Goal: Task Accomplishment & Management: Manage account settings

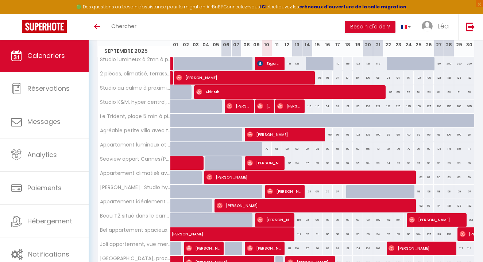
scroll to position [109, 0]
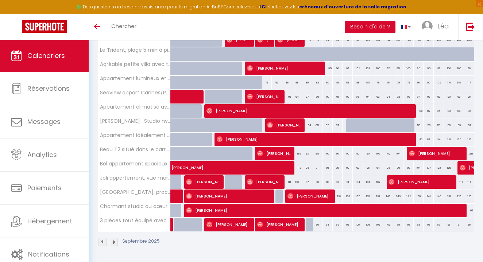
scroll to position [175, 0]
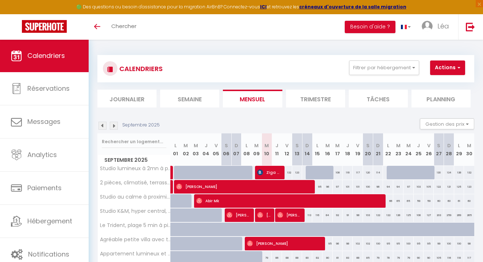
click at [116, 129] on img at bounding box center [114, 126] width 8 height 8
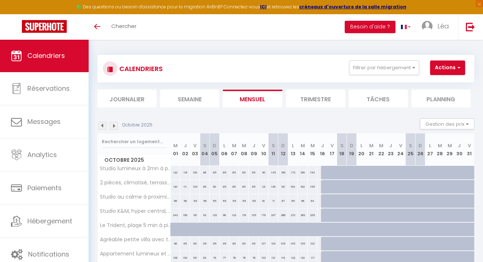
click at [116, 129] on img at bounding box center [114, 126] width 8 height 8
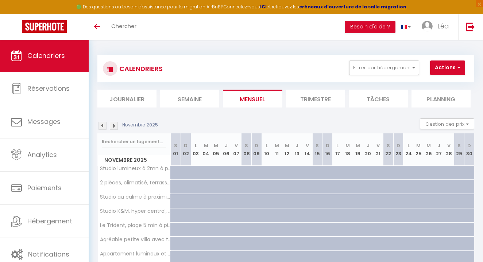
click at [172, 186] on div at bounding box center [176, 187] width 10 height 14
type input "95"
type input "Sam 01 Novembre 2025"
type input "Dim 02 Novembre 2025"
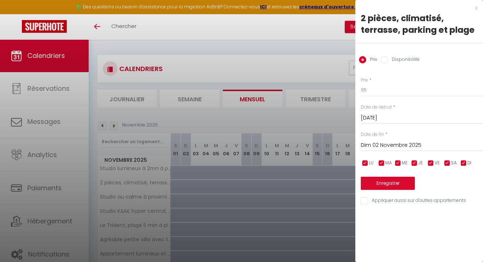
click at [402, 58] on label "Disponibilité" at bounding box center [403, 60] width 31 height 8
click at [388, 58] on input "Disponibilité" at bounding box center [384, 59] width 7 height 7
radio input "true"
radio input "false"
click at [411, 143] on input "Dim 02 Novembre 2025" at bounding box center [422, 146] width 122 height 9
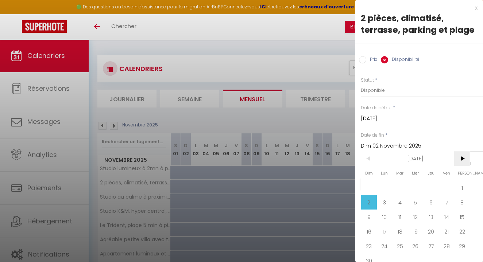
click at [464, 157] on span ">" at bounding box center [462, 158] width 16 height 15
click at [389, 186] on span "1" at bounding box center [385, 188] width 16 height 15
type input "Lun 01 Décembre 2025"
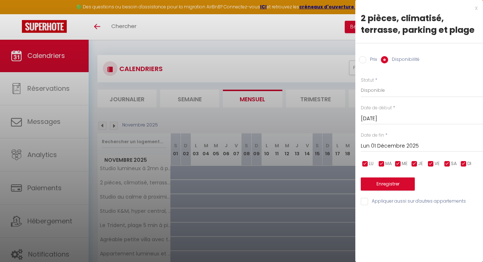
click at [392, 183] on button "Enregistrer" at bounding box center [388, 184] width 54 height 13
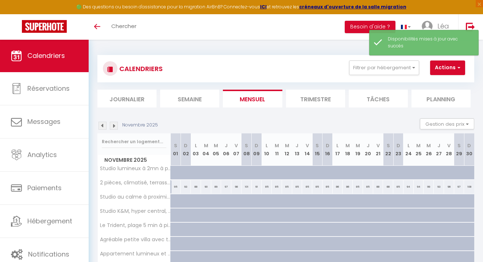
click at [175, 186] on div "95" at bounding box center [176, 187] width 10 height 14
select select "1"
type input "[DATE]"
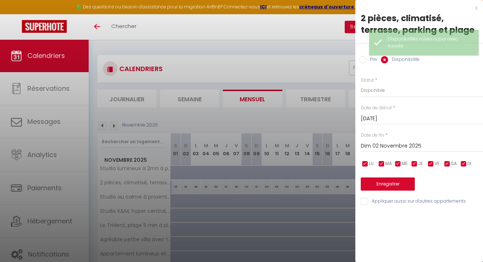
click at [386, 146] on input "Dim 02 Novembre 2025" at bounding box center [422, 146] width 122 height 9
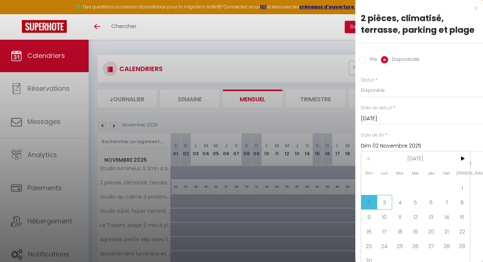
click at [386, 206] on span "3" at bounding box center [385, 202] width 16 height 15
type input "Lun 03 Novembre 2025"
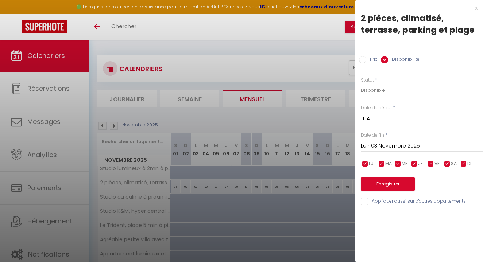
select select "0"
click at [393, 179] on button "Enregistrer" at bounding box center [388, 184] width 54 height 13
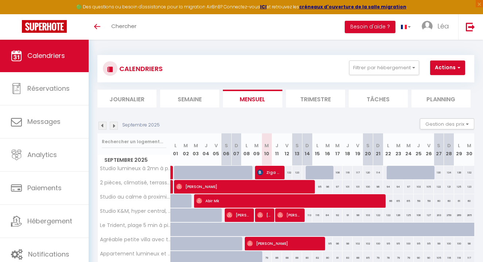
click at [116, 128] on img at bounding box center [114, 126] width 8 height 8
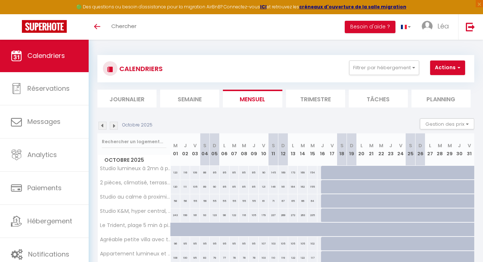
click at [113, 124] on img at bounding box center [114, 126] width 8 height 8
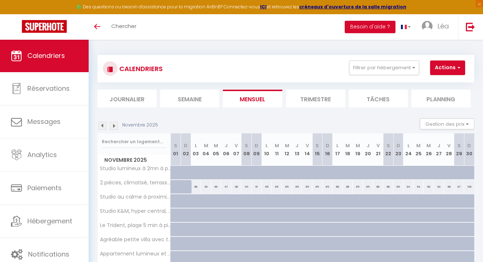
click at [197, 201] on div at bounding box center [200, 206] width 10 height 14
type input "59"
select select "1"
type input "Lun 03 Novembre 2025"
type input "[DATE]"
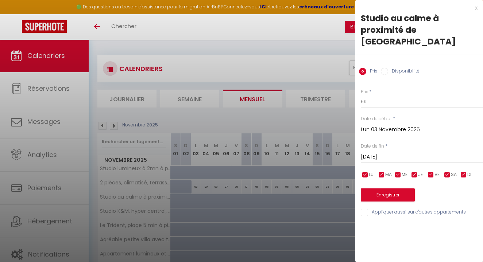
click at [401, 68] on label "Disponibilité" at bounding box center [403, 72] width 31 height 8
click at [388, 68] on input "Disponibilité" at bounding box center [384, 71] width 7 height 7
radio input "true"
radio input "false"
click at [407, 153] on input "[DATE]" at bounding box center [422, 157] width 122 height 9
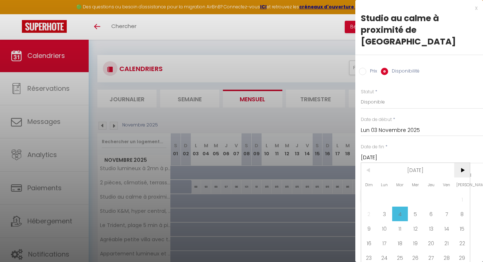
click at [460, 163] on span ">" at bounding box center [462, 170] width 16 height 15
click at [386, 192] on span "1" at bounding box center [385, 199] width 16 height 15
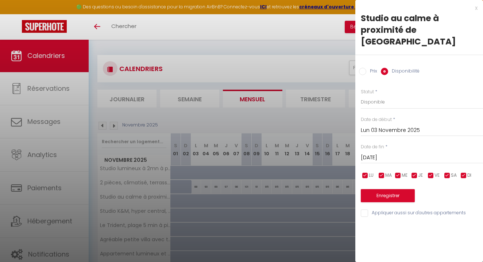
type input "Lun 01 Décembre 2025"
click at [394, 189] on button "Enregistrer" at bounding box center [388, 195] width 54 height 13
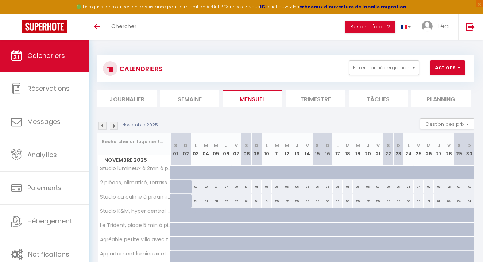
click at [197, 215] on div at bounding box center [200, 220] width 10 height 14
select select "1"
type input "Lun 03 Novembre 2025"
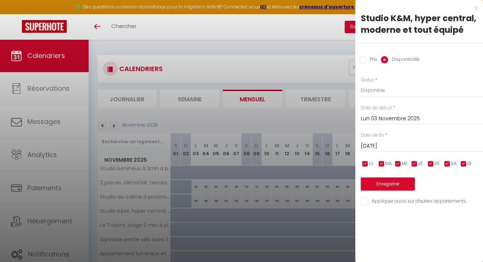
click at [399, 147] on input "[DATE]" at bounding box center [422, 146] width 122 height 9
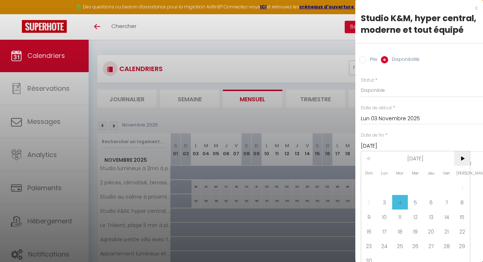
click at [465, 161] on span ">" at bounding box center [462, 158] width 16 height 15
click at [383, 191] on span "1" at bounding box center [385, 188] width 16 height 15
type input "Lun 01 Décembre 2025"
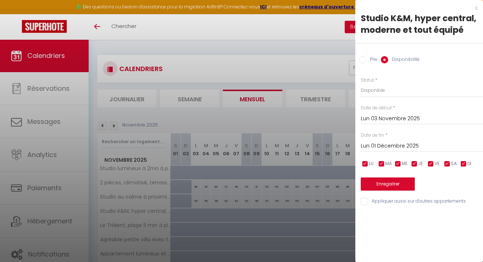
click at [393, 183] on button "Enregistrer" at bounding box center [388, 184] width 54 height 13
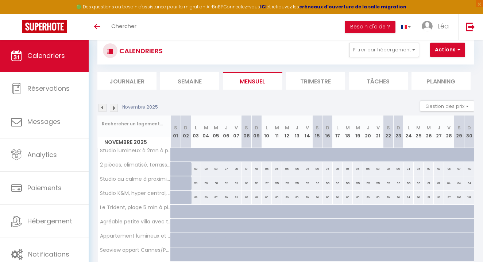
scroll to position [20, 0]
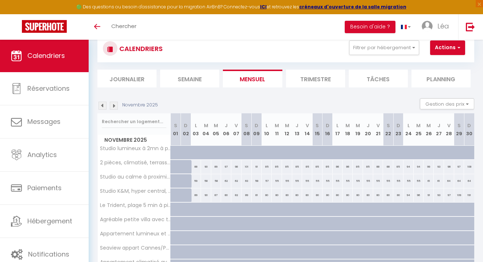
click at [196, 223] on div at bounding box center [200, 228] width 10 height 14
select select "1"
type input "Lun 03 Novembre 2025"
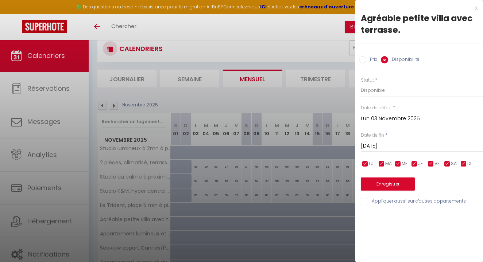
click at [397, 148] on input "[DATE]" at bounding box center [422, 146] width 122 height 9
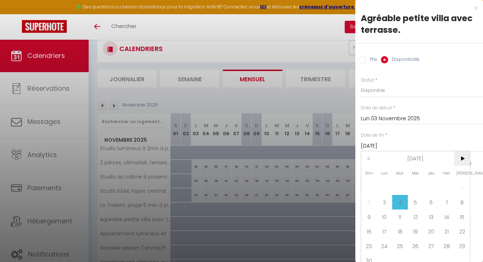
click at [458, 154] on span ">" at bounding box center [462, 158] width 16 height 15
click at [386, 186] on span "1" at bounding box center [385, 188] width 16 height 15
type input "Lun 01 Décembre 2025"
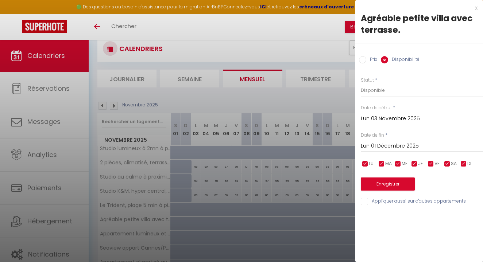
click at [387, 185] on button "Enregistrer" at bounding box center [388, 184] width 54 height 13
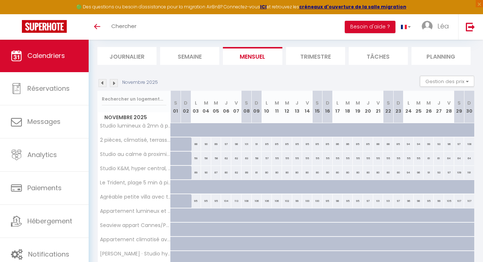
scroll to position [43, 0]
click at [197, 213] on div at bounding box center [200, 219] width 10 height 14
select select "1"
type input "Lun 03 Novembre 2025"
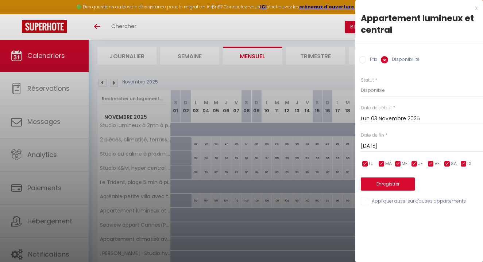
click at [396, 147] on input "[DATE]" at bounding box center [422, 146] width 122 height 9
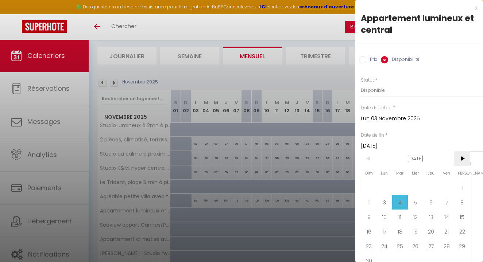
click at [466, 161] on span ">" at bounding box center [462, 158] width 16 height 15
click at [386, 188] on span "1" at bounding box center [385, 188] width 16 height 15
type input "Lun 01 Décembre 2025"
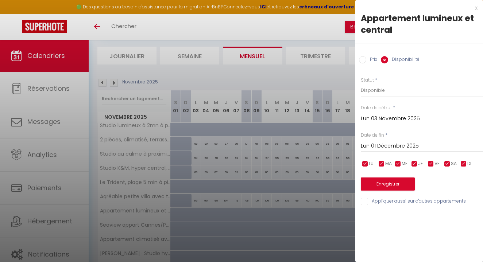
click at [391, 183] on button "Enregistrer" at bounding box center [388, 184] width 54 height 13
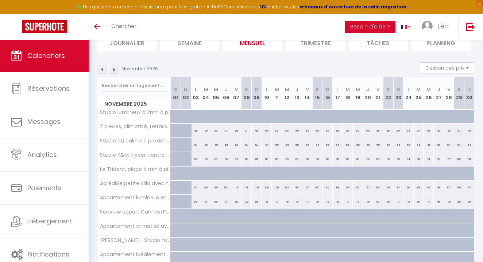
scroll to position [61, 0]
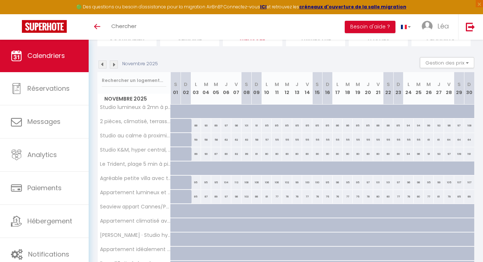
click at [196, 211] on div at bounding box center [200, 215] width 10 height 14
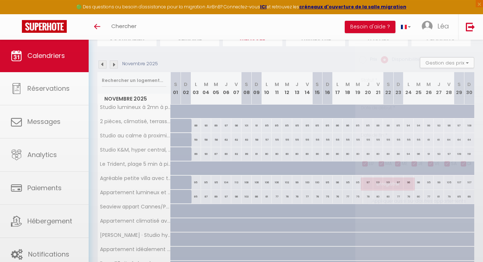
select select "1"
type input "Lun 03 Novembre 2025"
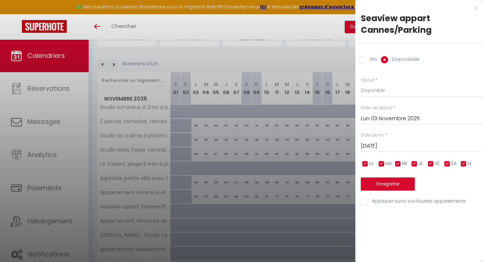
click at [395, 146] on input "[DATE]" at bounding box center [422, 146] width 122 height 9
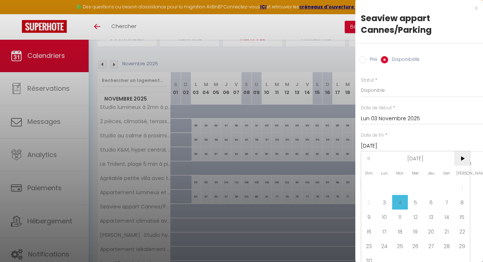
click at [462, 156] on span ">" at bounding box center [462, 158] width 16 height 15
click at [385, 188] on span "1" at bounding box center [385, 188] width 16 height 15
type input "Lun 01 Décembre 2025"
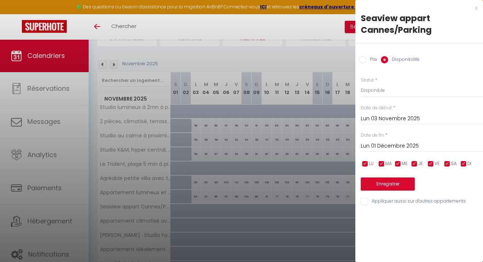
click at [385, 188] on button "Enregistrer" at bounding box center [388, 184] width 54 height 13
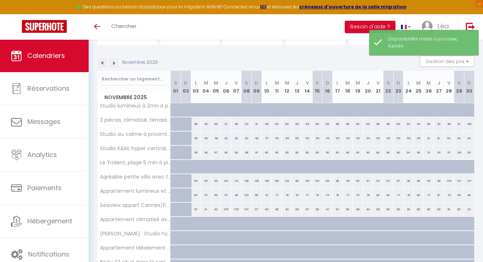
scroll to position [65, 0]
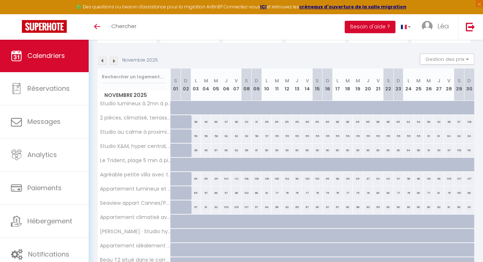
click at [198, 221] on div at bounding box center [200, 226] width 10 height 14
select select "1"
type input "Lun 03 Novembre 2025"
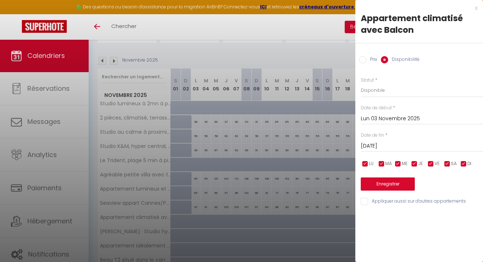
click at [392, 144] on input "[DATE]" at bounding box center [422, 146] width 122 height 9
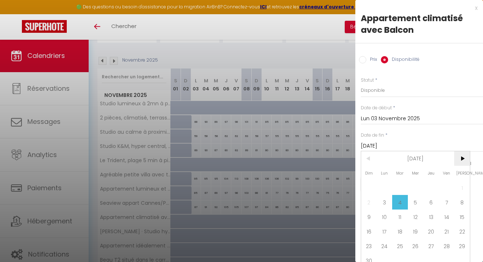
click at [458, 155] on span ">" at bounding box center [462, 158] width 16 height 15
click at [390, 186] on span "1" at bounding box center [385, 188] width 16 height 15
type input "Lun 01 Décembre 2025"
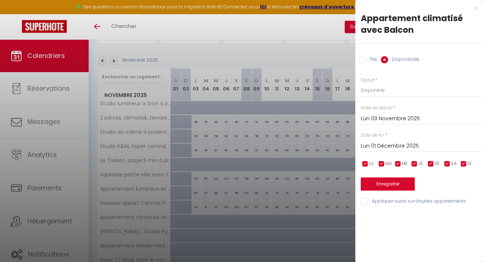
click at [388, 180] on button "Enregistrer" at bounding box center [388, 184] width 54 height 13
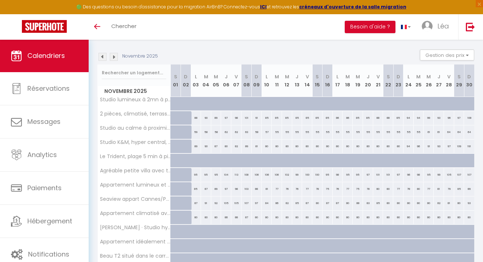
scroll to position [77, 0]
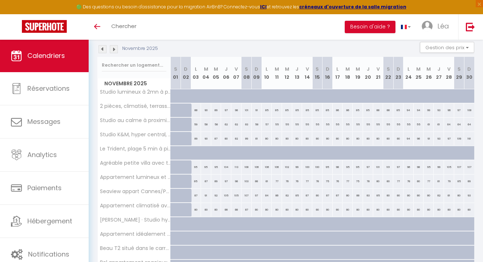
click at [196, 223] on div at bounding box center [200, 229] width 10 height 14
select select "1"
type input "Lun 03 Novembre 2025"
type input "[DATE]"
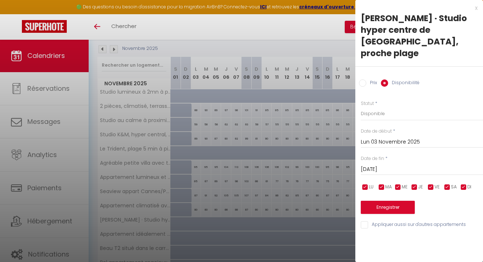
click at [476, 9] on div "x" at bounding box center [416, 8] width 122 height 9
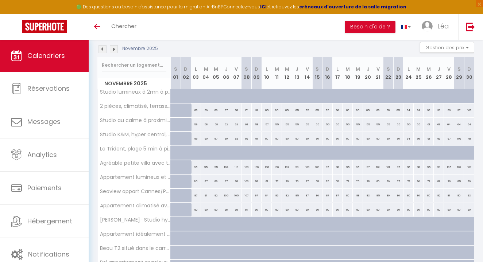
scroll to position [97, 0]
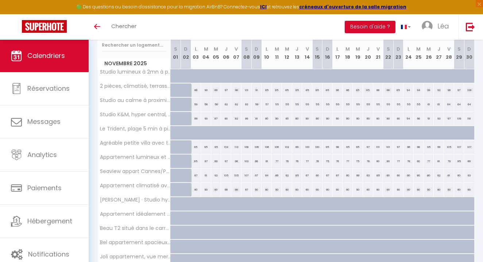
click at [197, 218] on div at bounding box center [200, 223] width 10 height 14
select select "1"
type input "Lun 03 Novembre 2025"
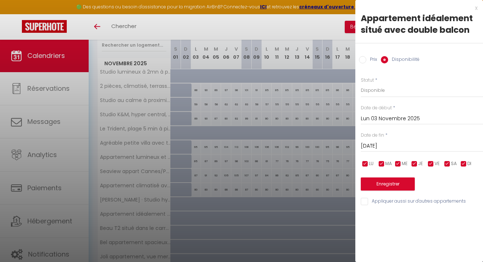
click at [385, 146] on input "[DATE]" at bounding box center [422, 146] width 122 height 9
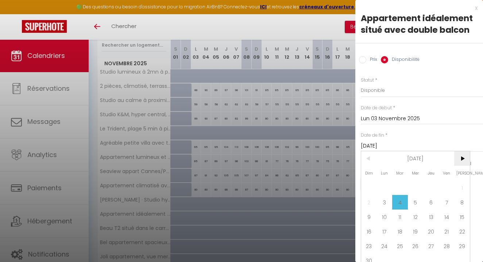
click at [460, 159] on span ">" at bounding box center [462, 158] width 16 height 15
click at [380, 188] on span "1" at bounding box center [385, 188] width 16 height 15
type input "Lun 01 Décembre 2025"
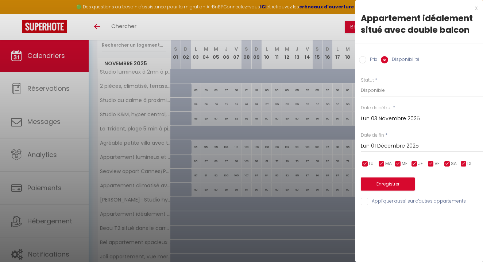
click at [400, 186] on button "Enregistrer" at bounding box center [388, 184] width 54 height 13
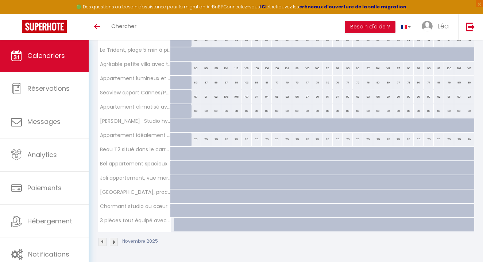
scroll to position [175, 0]
click at [196, 154] on div at bounding box center [200, 158] width 10 height 14
select select "1"
type input "Lun 03 Novembre 2025"
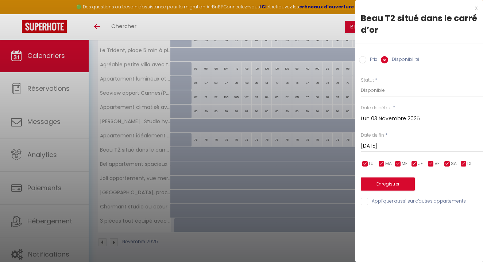
click at [400, 145] on input "[DATE]" at bounding box center [422, 146] width 122 height 9
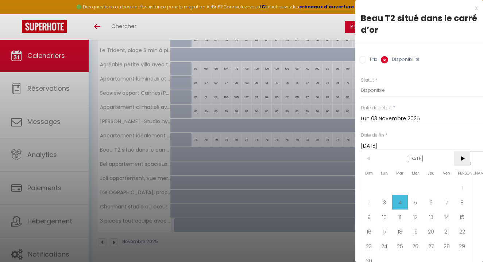
click at [461, 161] on span ">" at bounding box center [462, 158] width 16 height 15
click at [383, 189] on span "1" at bounding box center [385, 188] width 16 height 15
type input "Lun 01 Décembre 2025"
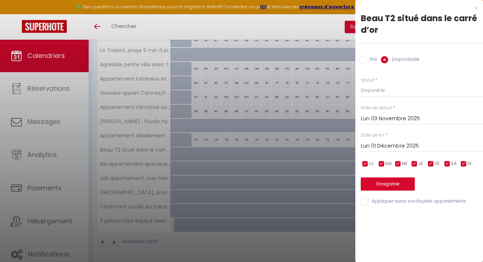
click at [386, 183] on button "Enregistrer" at bounding box center [388, 184] width 54 height 13
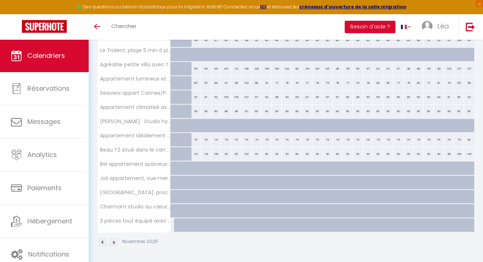
click at [197, 167] on div at bounding box center [200, 173] width 10 height 14
select select "1"
type input "Lun 03 Novembre 2025"
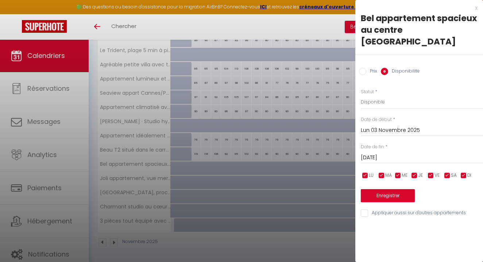
click at [403, 153] on input "[DATE]" at bounding box center [422, 157] width 122 height 9
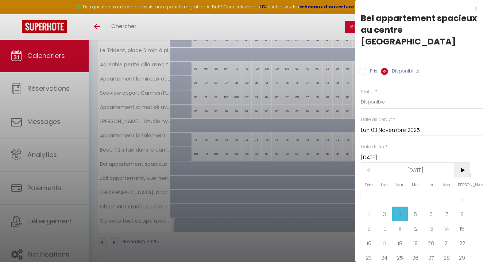
click at [459, 163] on span ">" at bounding box center [462, 170] width 16 height 15
click at [383, 192] on span "1" at bounding box center [385, 199] width 16 height 15
type input "Lun 01 Décembre 2025"
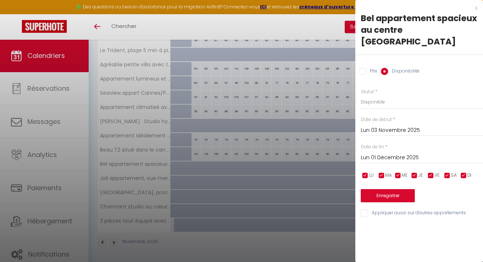
click at [387, 189] on button "Enregistrer" at bounding box center [388, 195] width 54 height 13
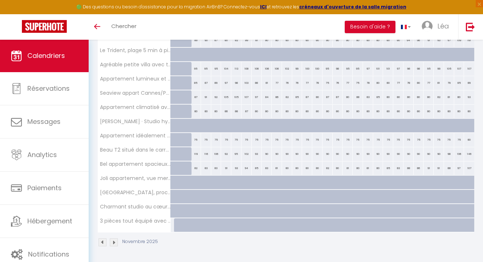
click at [196, 182] on div at bounding box center [200, 187] width 10 height 14
select select "1"
type input "Lun 03 Novembre 2025"
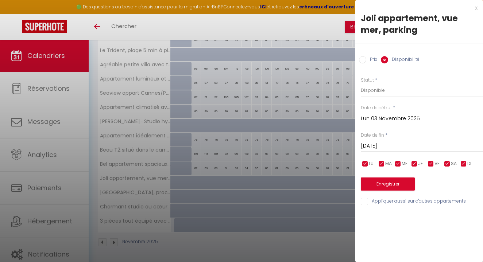
click at [391, 145] on input "[DATE]" at bounding box center [422, 146] width 122 height 9
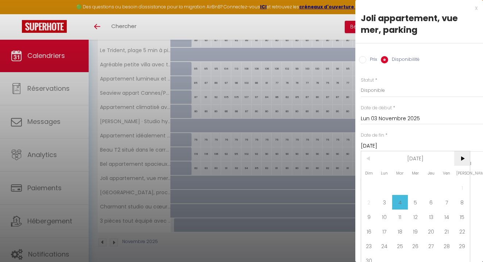
click at [465, 157] on span ">" at bounding box center [462, 158] width 16 height 15
click at [387, 189] on span "1" at bounding box center [385, 188] width 16 height 15
type input "Lun 01 Décembre 2025"
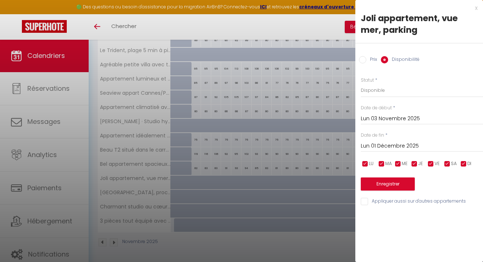
click at [391, 187] on button "Enregistrer" at bounding box center [388, 184] width 54 height 13
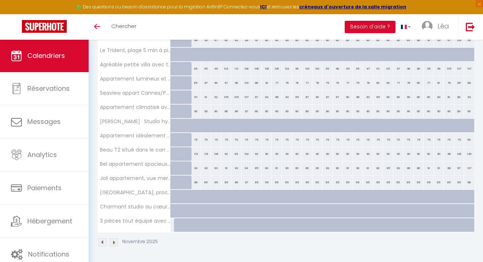
click at [196, 196] on div at bounding box center [200, 201] width 10 height 14
select select "1"
type input "Lun 03 Novembre 2025"
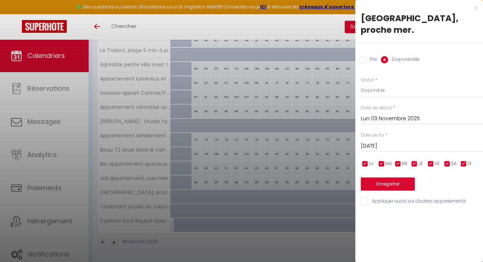
click at [390, 147] on input "[DATE]" at bounding box center [422, 146] width 122 height 9
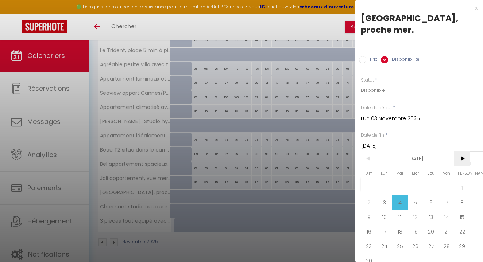
click at [460, 161] on span ">" at bounding box center [462, 158] width 16 height 15
click at [385, 185] on span "1" at bounding box center [385, 188] width 16 height 15
type input "Lun 01 Décembre 2025"
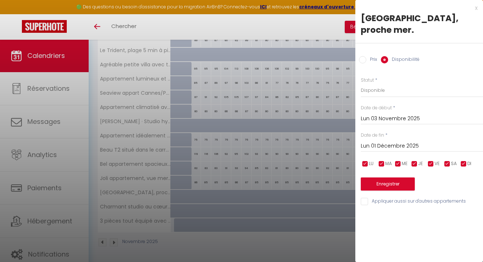
click at [390, 181] on button "Enregistrer" at bounding box center [388, 184] width 54 height 13
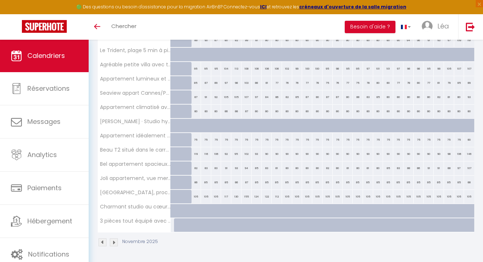
click at [195, 211] on div at bounding box center [200, 215] width 10 height 14
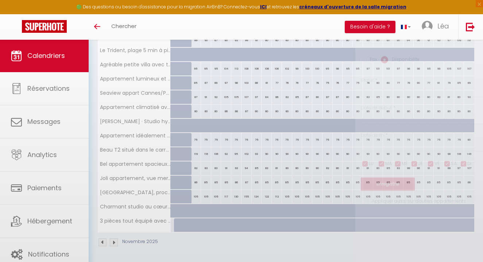
select select "1"
type input "Lun 03 Novembre 2025"
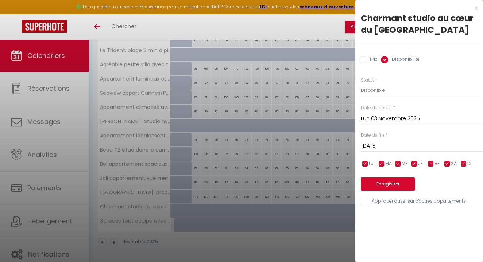
drag, startPoint x: 394, startPoint y: 145, endPoint x: 409, endPoint y: 146, distance: 15.0
click at [394, 145] on input "[DATE]" at bounding box center [422, 146] width 122 height 9
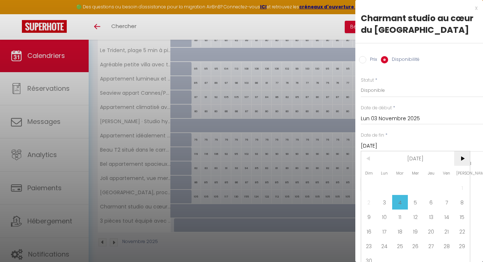
click at [459, 157] on span ">" at bounding box center [462, 158] width 16 height 15
click at [381, 189] on span "1" at bounding box center [385, 188] width 16 height 15
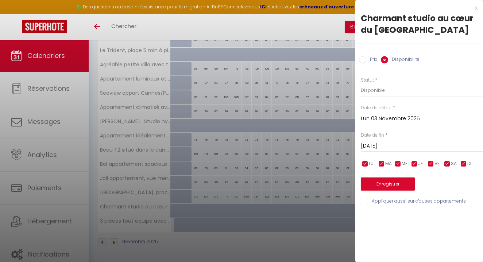
type input "Lun 01 Décembre 2025"
click at [387, 183] on button "Enregistrer" at bounding box center [388, 184] width 54 height 13
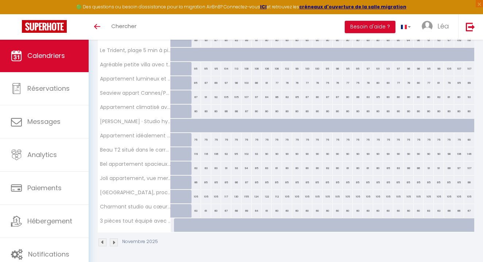
click at [176, 225] on div at bounding box center [179, 226] width 10 height 14
select select "1"
type input "[DATE]"
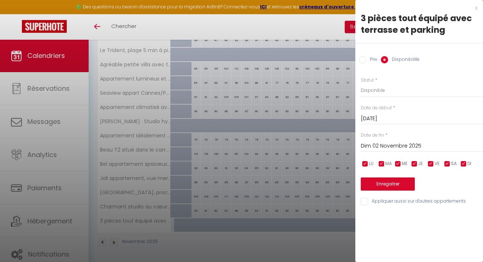
click at [411, 147] on input "Dim 02 Novembre 2025" at bounding box center [422, 146] width 122 height 9
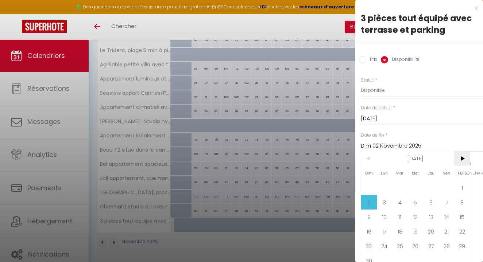
click at [458, 157] on span ">" at bounding box center [462, 158] width 16 height 15
click at [387, 188] on span "1" at bounding box center [385, 188] width 16 height 15
type input "Lun 01 Décembre 2025"
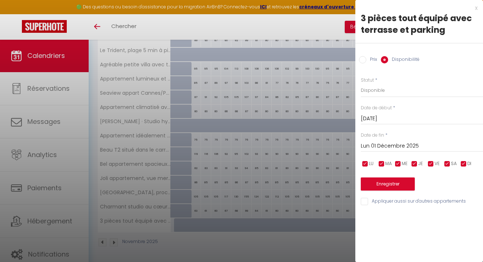
click at [389, 181] on button "Enregistrer" at bounding box center [388, 184] width 54 height 13
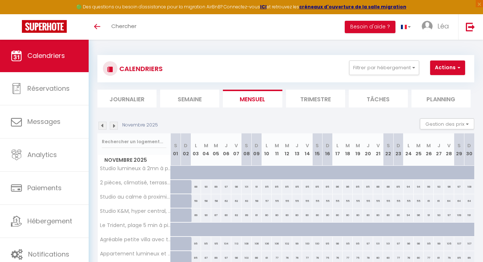
scroll to position [0, 0]
click at [115, 128] on img at bounding box center [114, 126] width 8 height 8
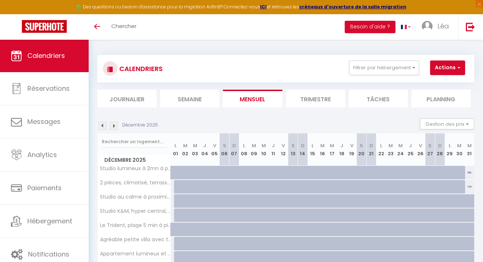
click at [176, 187] on div at bounding box center [179, 187] width 10 height 14
select select "1"
type input "Lun 01 Décembre 2025"
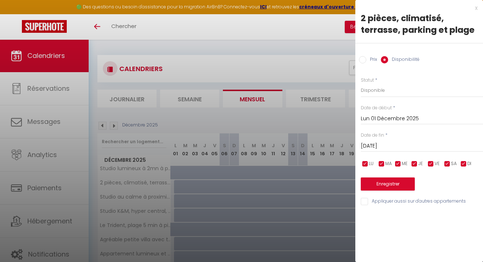
click at [407, 140] on div "[DATE] < [DATE] > Dim Lun Mar Mer Jeu Ven Sam 1 2 3 4 5 6 7 8 9 10 11 12 13 14 …" at bounding box center [422, 145] width 122 height 13
click at [409, 144] on input "[DATE]" at bounding box center [422, 146] width 122 height 9
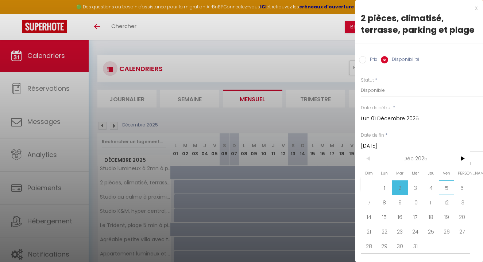
click at [449, 185] on span "5" at bounding box center [447, 188] width 16 height 15
type input "Ven 05 Décembre 2025"
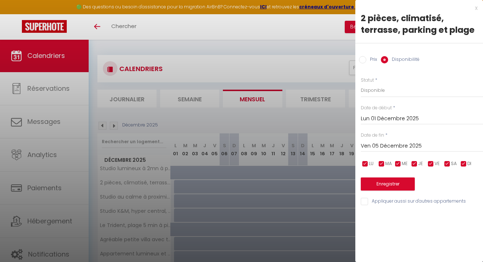
click at [402, 178] on button "Enregistrer" at bounding box center [388, 184] width 54 height 13
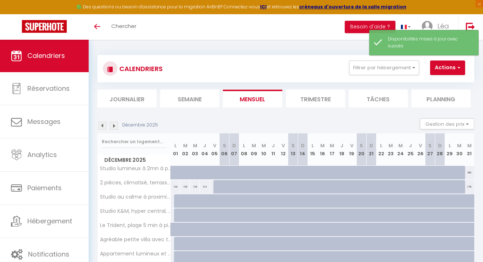
click at [216, 185] on div at bounding box center [219, 187] width 10 height 14
select select "1"
type input "Ven 05 Décembre 2025"
type input "[DATE]"
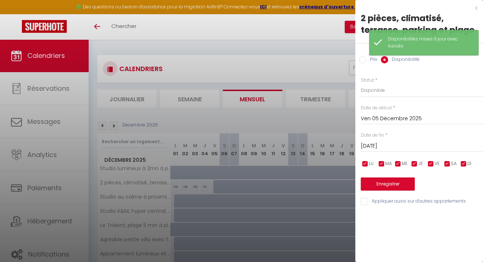
click at [375, 186] on button "Enregistrer" at bounding box center [388, 184] width 54 height 13
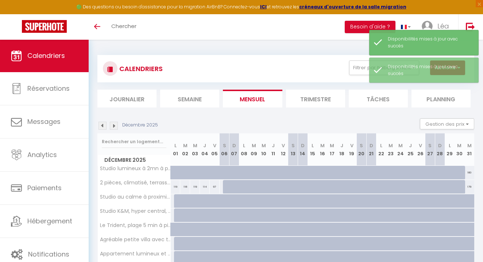
click at [177, 201] on div at bounding box center [179, 202] width 10 height 14
select select "1"
type input "Lun 01 Décembre 2025"
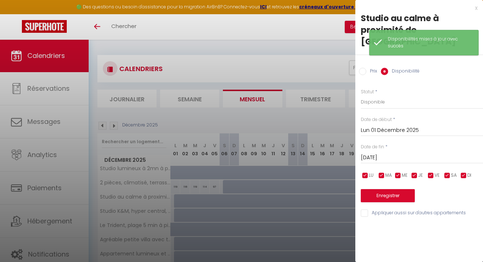
click at [396, 153] on input "[DATE]" at bounding box center [422, 157] width 122 height 9
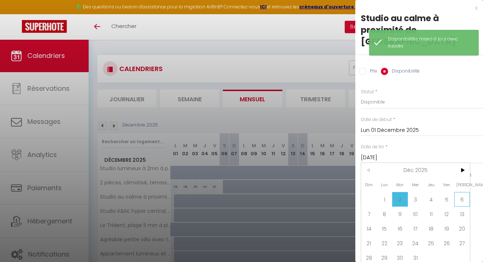
click at [461, 192] on span "6" at bounding box center [462, 199] width 16 height 15
type input "[DATE]"
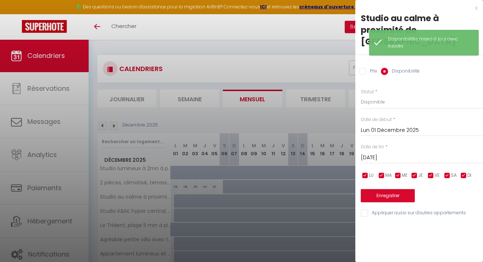
click at [387, 189] on button "Enregistrer" at bounding box center [388, 195] width 54 height 13
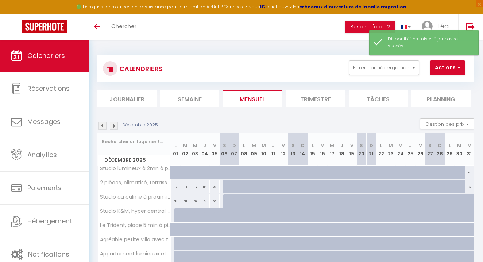
click at [177, 214] on div at bounding box center [179, 216] width 10 height 14
select select "1"
type input "Lun 01 Décembre 2025"
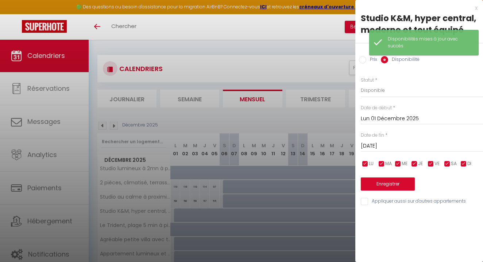
click at [403, 144] on input "[DATE]" at bounding box center [422, 146] width 122 height 9
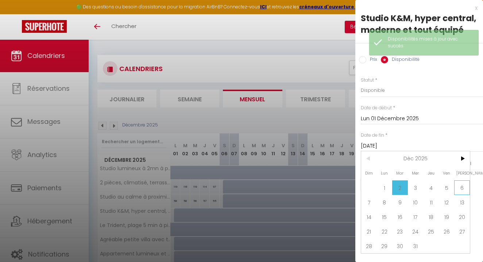
click at [467, 188] on span "6" at bounding box center [462, 188] width 16 height 15
type input "[DATE]"
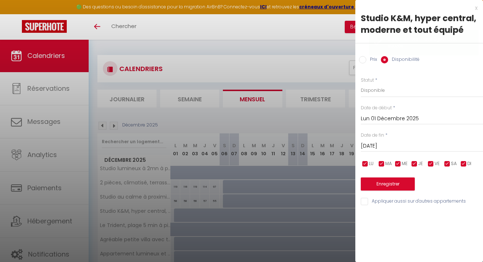
click at [408, 184] on button "Enregistrer" at bounding box center [388, 184] width 54 height 13
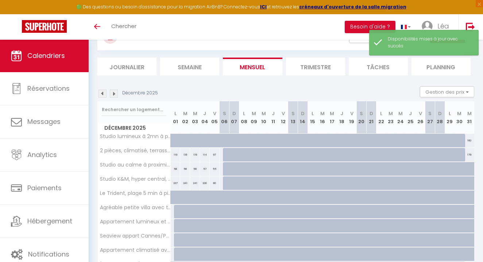
scroll to position [34, 0]
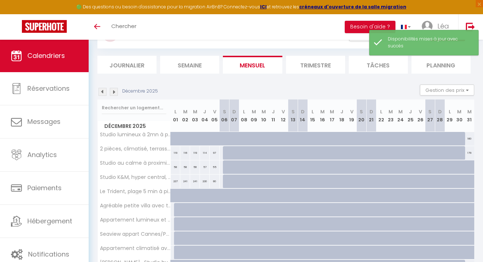
click at [176, 210] on div at bounding box center [179, 210] width 10 height 14
select select "1"
type input "Lun 01 Décembre 2025"
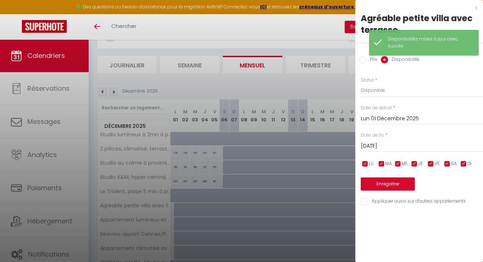
click at [389, 148] on input "[DATE]" at bounding box center [422, 146] width 122 height 9
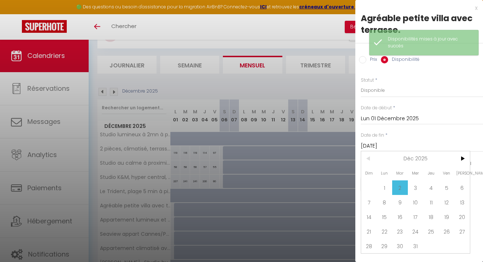
click at [462, 188] on span "6" at bounding box center [462, 188] width 16 height 15
type input "[DATE]"
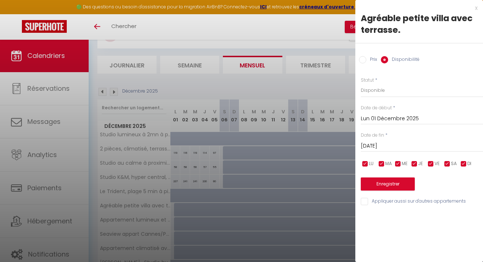
click at [405, 182] on button "Enregistrer" at bounding box center [388, 184] width 54 height 13
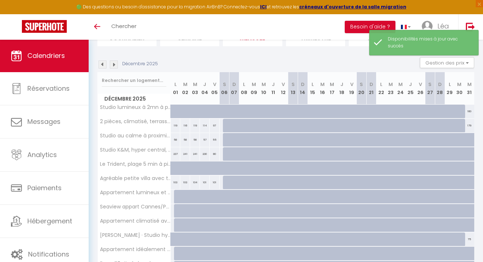
scroll to position [63, 0]
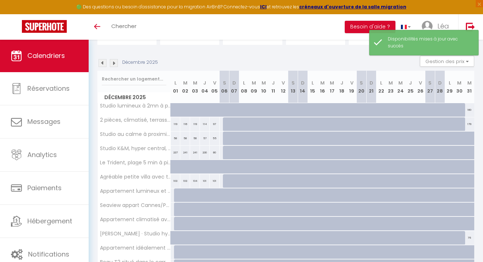
click at [178, 196] on div at bounding box center [179, 196] width 10 height 14
select select "1"
type input "Lun 01 Décembre 2025"
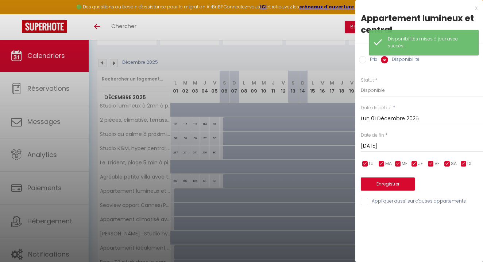
click at [385, 144] on input "[DATE]" at bounding box center [422, 146] width 122 height 9
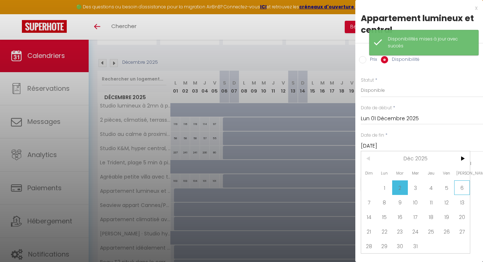
click at [464, 187] on span "6" at bounding box center [462, 188] width 16 height 15
type input "[DATE]"
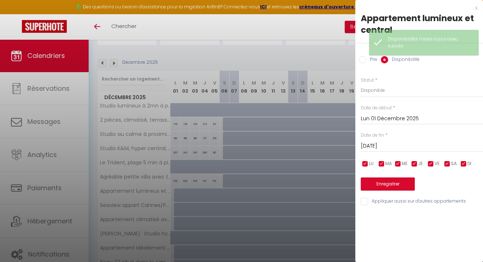
click at [400, 186] on button "Enregistrer" at bounding box center [388, 184] width 54 height 13
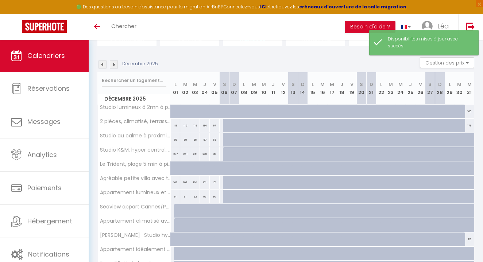
scroll to position [62, 0]
click at [177, 209] on div at bounding box center [179, 211] width 10 height 14
select select "1"
type input "Lun 01 Décembre 2025"
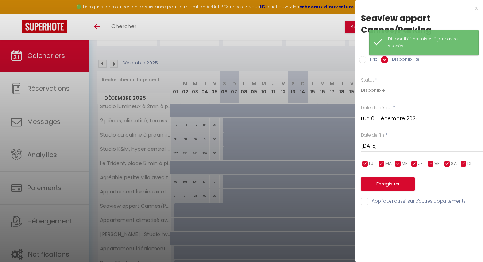
click at [389, 146] on input "[DATE]" at bounding box center [422, 146] width 122 height 9
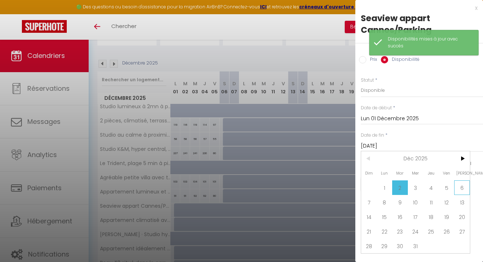
click at [461, 186] on span "6" at bounding box center [462, 188] width 16 height 15
type input "[DATE]"
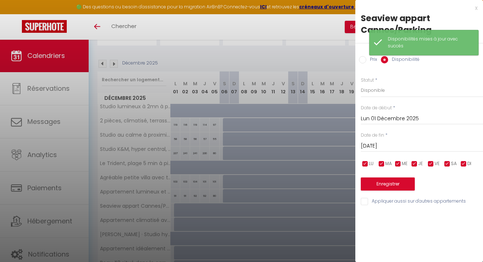
click at [389, 187] on button "Enregistrer" at bounding box center [388, 184] width 54 height 13
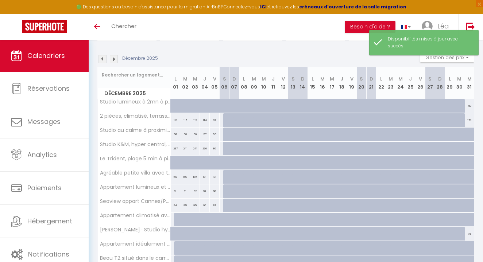
scroll to position [79, 0]
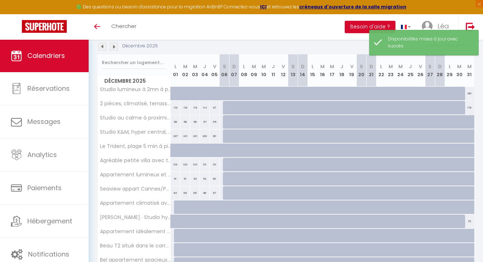
click at [176, 207] on div at bounding box center [179, 208] width 10 height 14
select select "1"
type input "Lun 01 Décembre 2025"
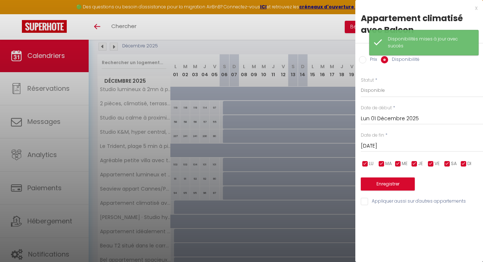
click at [389, 146] on input "[DATE]" at bounding box center [422, 146] width 122 height 9
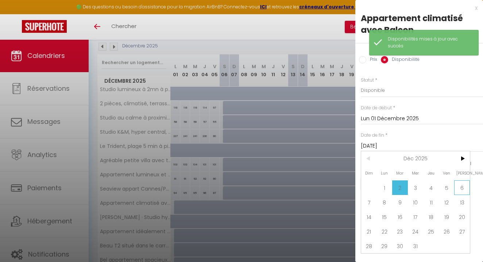
click at [464, 187] on span "6" at bounding box center [462, 188] width 16 height 15
type input "[DATE]"
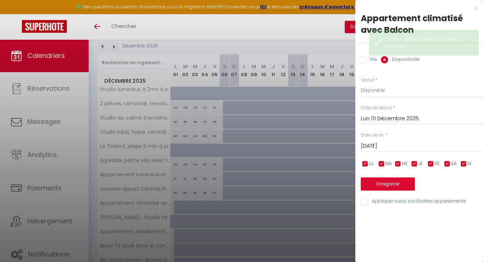
click at [402, 180] on button "Enregistrer" at bounding box center [388, 184] width 54 height 13
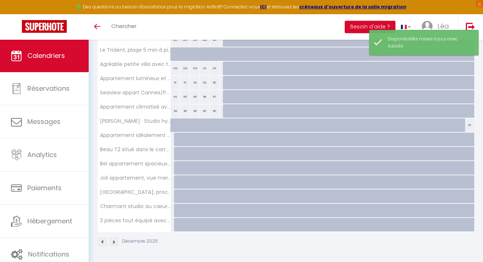
scroll to position [175, 0]
click at [177, 139] on div at bounding box center [179, 140] width 10 height 14
select select "1"
type input "Lun 01 Décembre 2025"
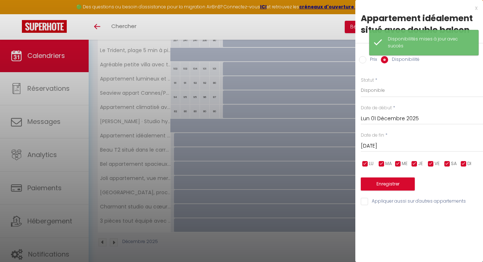
click at [371, 145] on input "[DATE]" at bounding box center [422, 146] width 122 height 9
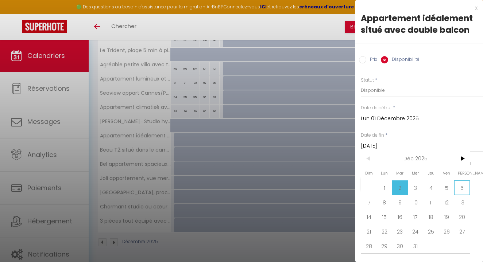
click at [462, 187] on span "6" at bounding box center [462, 188] width 16 height 15
type input "[DATE]"
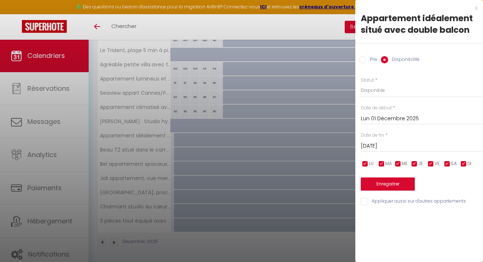
click at [401, 183] on button "Enregistrer" at bounding box center [388, 184] width 54 height 13
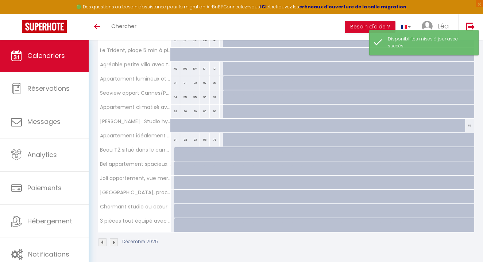
click at [177, 155] on div at bounding box center [179, 154] width 10 height 14
select select "1"
type input "Lun 01 Décembre 2025"
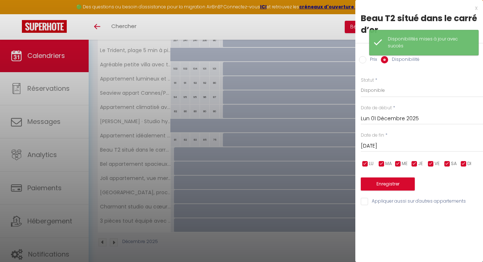
click at [403, 147] on input "[DATE]" at bounding box center [422, 146] width 122 height 9
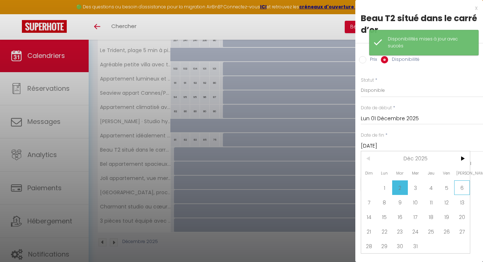
click at [464, 190] on span "6" at bounding box center [462, 188] width 16 height 15
type input "[DATE]"
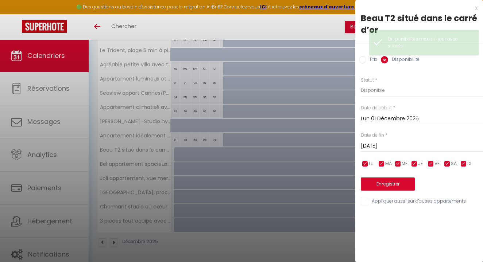
click at [393, 186] on button "Enregistrer" at bounding box center [388, 184] width 54 height 13
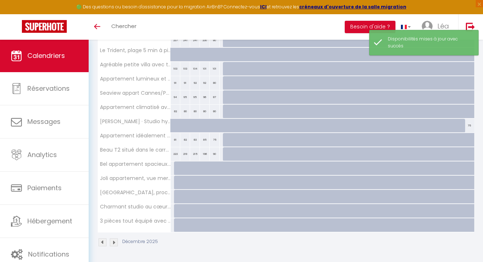
click at [176, 168] on div at bounding box center [179, 169] width 10 height 14
select select "1"
type input "Lun 01 Décembre 2025"
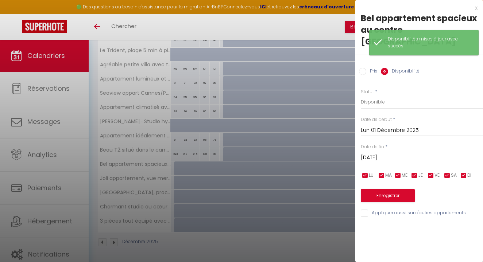
click at [409, 153] on input "[DATE]" at bounding box center [422, 157] width 122 height 9
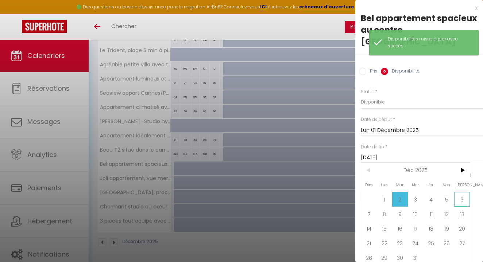
click at [461, 192] on span "6" at bounding box center [462, 199] width 16 height 15
type input "[DATE]"
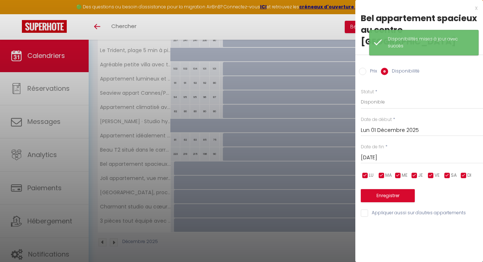
click at [406, 189] on button "Enregistrer" at bounding box center [388, 195] width 54 height 13
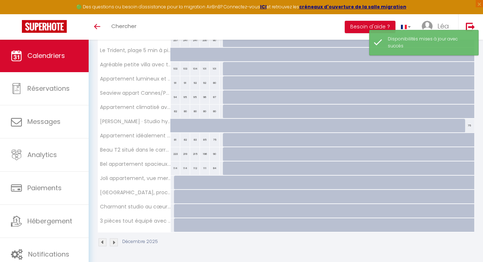
click at [177, 181] on div at bounding box center [179, 183] width 10 height 14
select select "1"
type input "Lun 01 Décembre 2025"
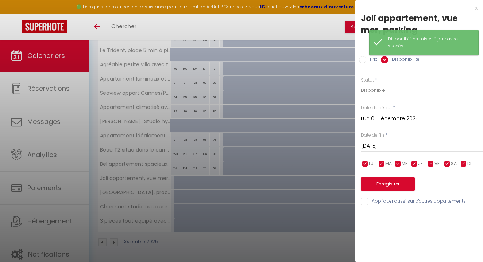
click at [389, 142] on input "[DATE]" at bounding box center [422, 146] width 122 height 9
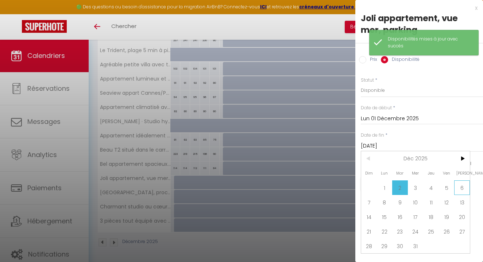
click at [463, 185] on span "6" at bounding box center [462, 188] width 16 height 15
type input "[DATE]"
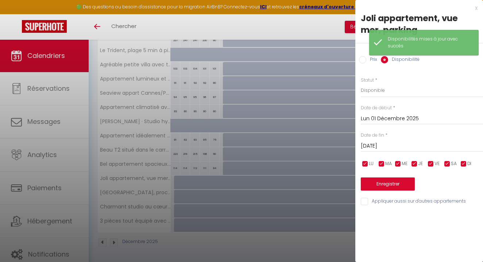
click at [404, 180] on button "Enregistrer" at bounding box center [388, 184] width 54 height 13
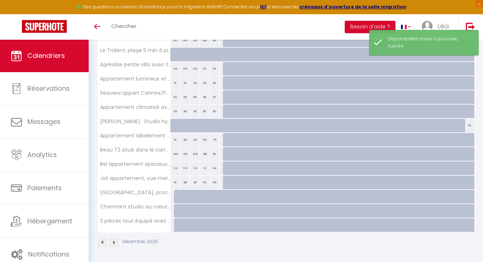
click at [177, 196] on div at bounding box center [179, 197] width 10 height 14
select select "1"
type input "Lun 01 Décembre 2025"
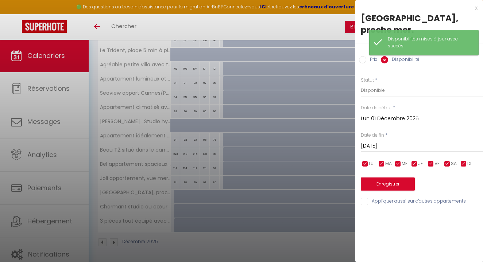
click at [390, 145] on input "[DATE]" at bounding box center [422, 146] width 122 height 9
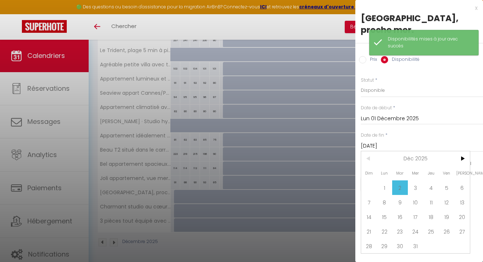
click at [461, 188] on span "6" at bounding box center [462, 188] width 16 height 15
type input "[DATE]"
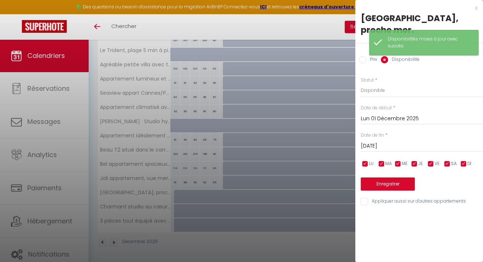
click at [409, 182] on button "Enregistrer" at bounding box center [388, 184] width 54 height 13
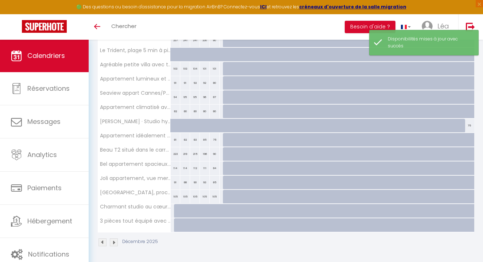
click at [176, 208] on div at bounding box center [179, 211] width 10 height 14
select select "1"
type input "Lun 01 Décembre 2025"
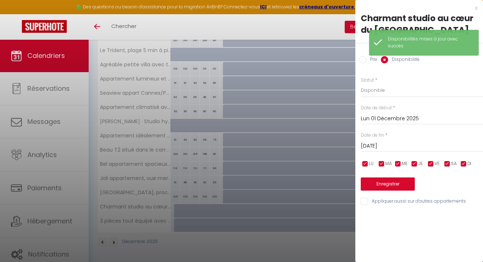
click at [396, 146] on input "[DATE]" at bounding box center [422, 146] width 122 height 9
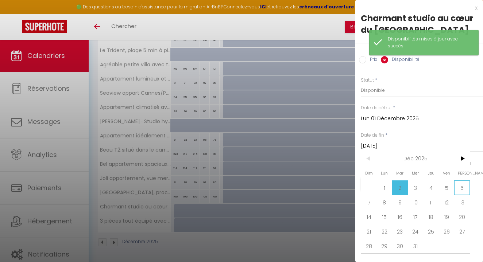
click at [459, 184] on span "6" at bounding box center [462, 188] width 16 height 15
type input "[DATE]"
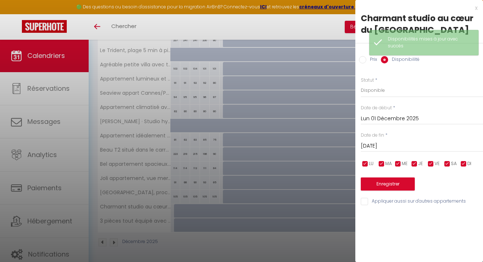
click at [392, 183] on button "Enregistrer" at bounding box center [388, 184] width 54 height 13
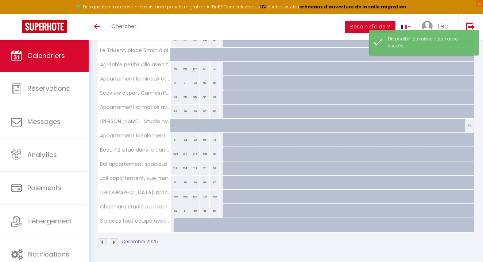
click at [175, 223] on div at bounding box center [179, 226] width 10 height 14
select select "1"
type input "Lun 01 Décembre 2025"
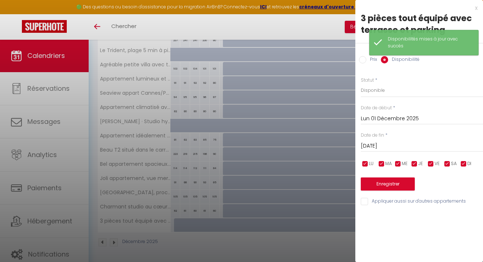
click at [398, 146] on input "[DATE]" at bounding box center [422, 146] width 122 height 9
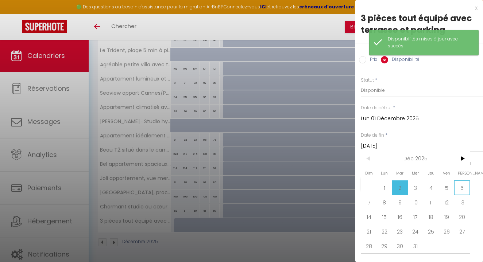
click at [456, 187] on span "6" at bounding box center [462, 188] width 16 height 15
type input "[DATE]"
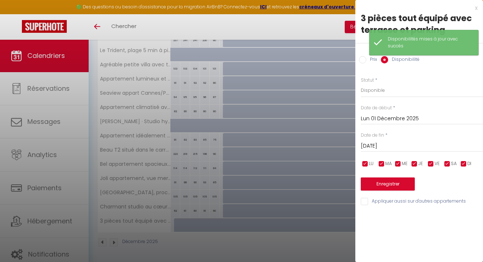
click at [393, 186] on button "Enregistrer" at bounding box center [388, 184] width 54 height 13
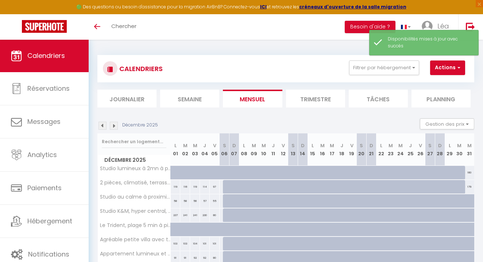
scroll to position [0, 0]
click at [54, 63] on link "Calendriers" at bounding box center [44, 55] width 89 height 33
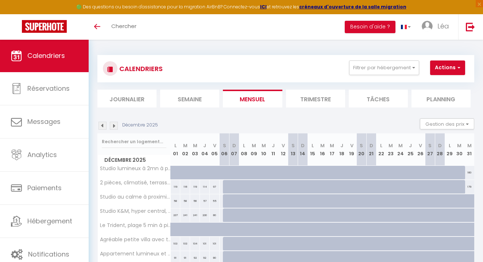
click at [51, 30] on img at bounding box center [44, 26] width 45 height 13
click at [471, 171] on div "160" at bounding box center [470, 173] width 10 height 14
select select "1"
type input "Mer 31 Décembre 2025"
type input "Jeu 01 Janvier 2026"
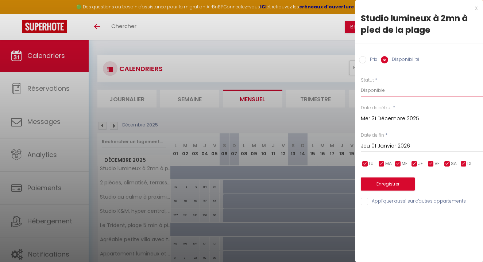
select select "0"
click at [404, 182] on button "Enregistrer" at bounding box center [388, 184] width 54 height 13
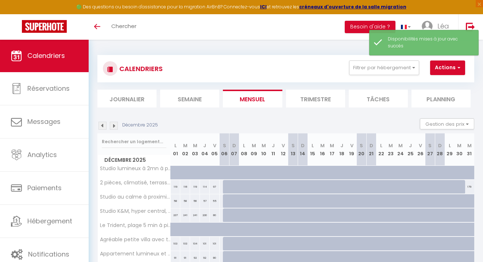
click at [469, 186] on div "179" at bounding box center [470, 187] width 10 height 14
select select "1"
type input "Mer 31 Décembre 2025"
type input "Jeu 01 Janvier 2026"
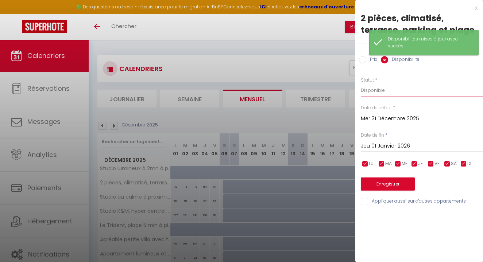
select select "0"
click at [398, 181] on button "Enregistrer" at bounding box center [388, 184] width 54 height 13
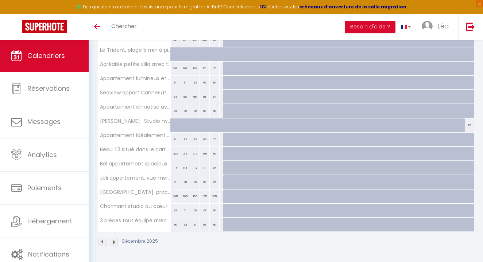
scroll to position [175, 0]
click at [469, 126] on div "75" at bounding box center [470, 126] width 10 height 14
select select "1"
type input "Mer 31 Décembre 2025"
type input "Jeu 01 Janvier 2026"
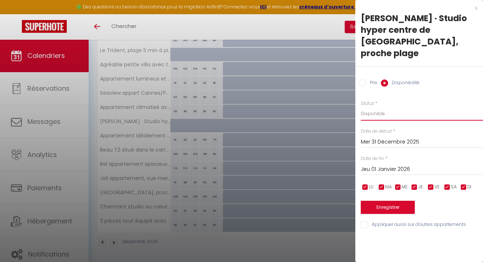
select select "0"
click at [392, 201] on button "Enregistrer" at bounding box center [388, 207] width 54 height 13
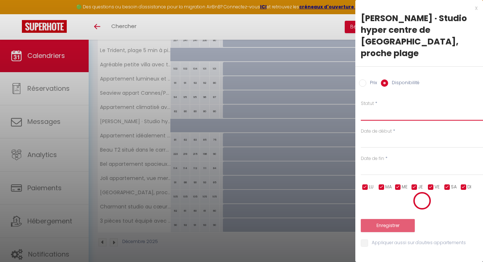
scroll to position [39, 0]
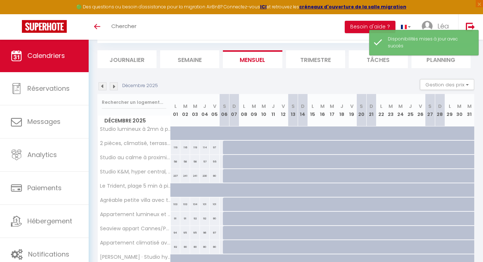
click at [115, 87] on img at bounding box center [114, 86] width 8 height 8
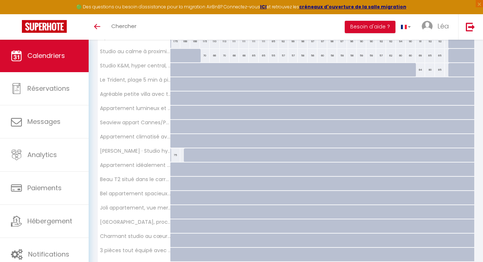
scroll to position [151, 0]
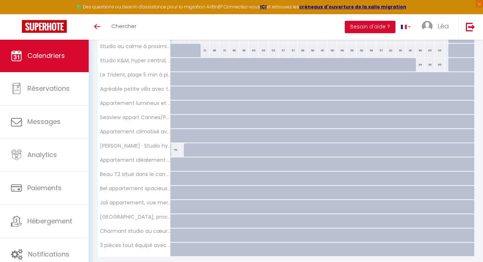
click at [179, 150] on div "75" at bounding box center [176, 150] width 10 height 14
select select "1"
type input "Jeu 01 Janvier 2026"
type input "Ven 02 Janvier 2026"
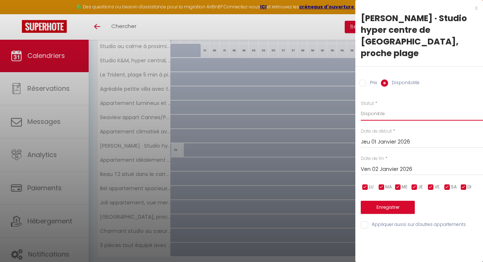
select select "0"
click at [389, 201] on button "Enregistrer" at bounding box center [388, 207] width 54 height 13
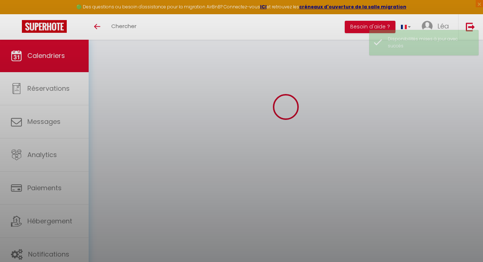
scroll to position [39, 0]
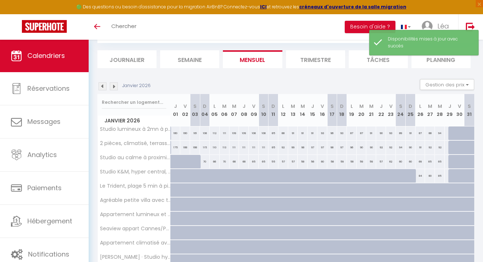
click at [205, 162] on div "70" at bounding box center [205, 162] width 10 height 14
select select "1"
type input "Dim 04 Janvier 2026"
type input "Lun 05 Janvier 2026"
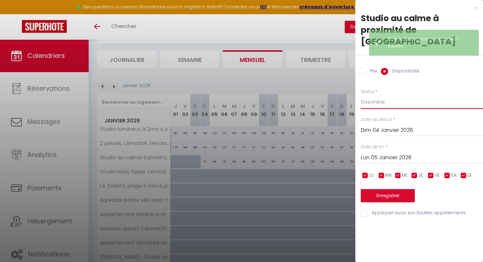
select select "0"
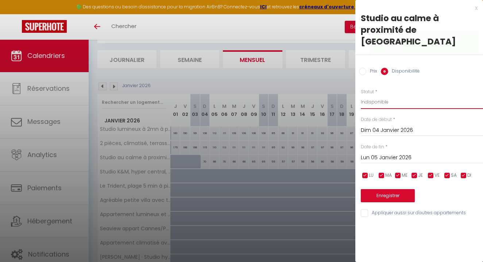
click at [399, 153] on input "Lun 05 Janvier 2026" at bounding box center [422, 157] width 122 height 9
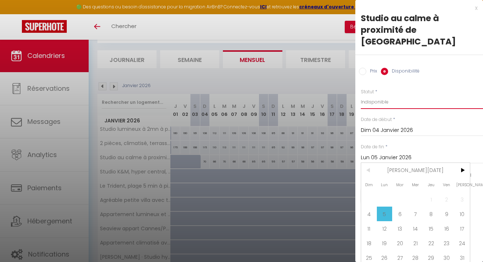
click at [459, 251] on span "31" at bounding box center [462, 258] width 16 height 15
type input "[DATE]"
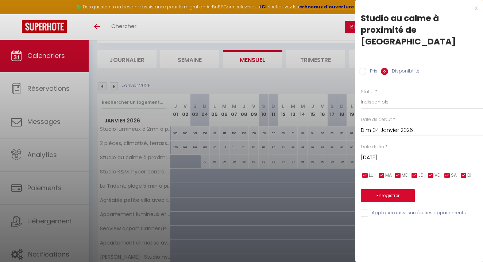
click at [388, 189] on button "Enregistrer" at bounding box center [388, 195] width 54 height 13
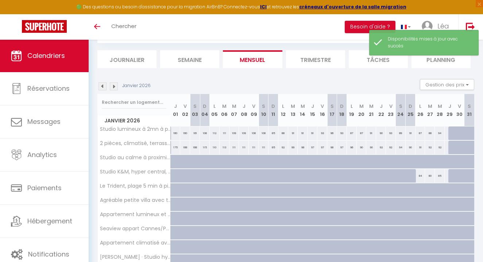
click at [420, 177] on div "84" at bounding box center [421, 176] width 10 height 14
select select "1"
type input "Lun 26 Janvier 2026"
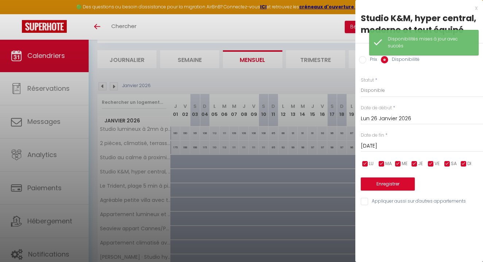
click at [396, 142] on input "[DATE]" at bounding box center [422, 146] width 122 height 9
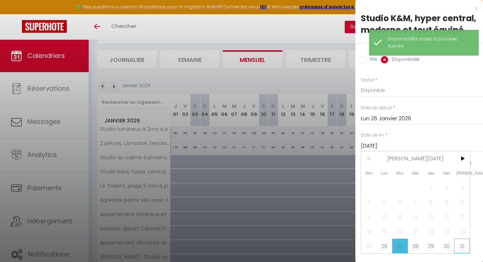
click at [458, 239] on span "31" at bounding box center [462, 246] width 16 height 15
type input "[DATE]"
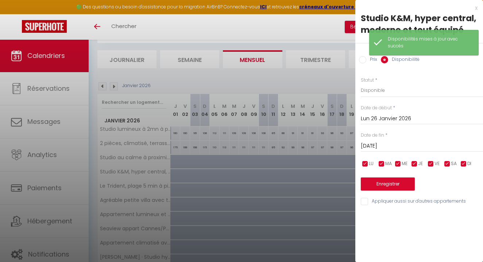
click at [393, 184] on button "Enregistrer" at bounding box center [388, 184] width 54 height 13
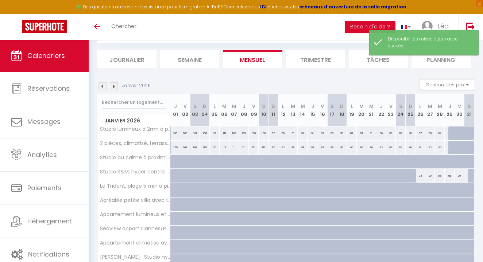
click at [420, 176] on div "84" at bounding box center [421, 176] width 10 height 14
select select "1"
type input "Lun 26 Janvier 2026"
type input "[DATE]"
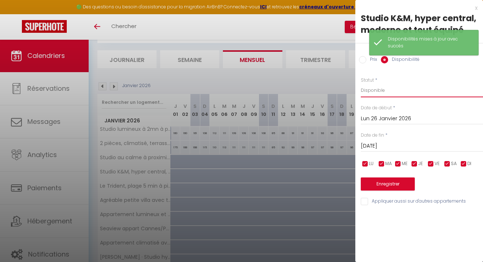
select select "0"
click at [399, 144] on input "[DATE]" at bounding box center [422, 146] width 122 height 9
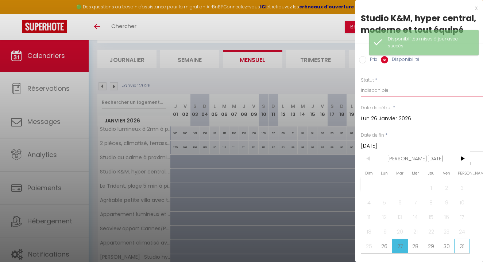
click at [460, 242] on span "31" at bounding box center [462, 246] width 16 height 15
type input "[DATE]"
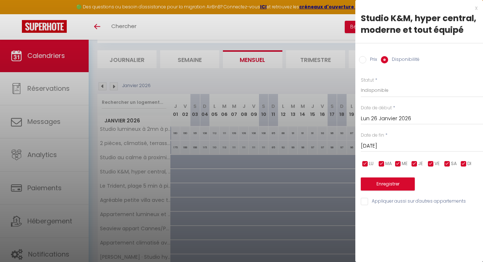
click at [392, 183] on button "Enregistrer" at bounding box center [388, 184] width 54 height 13
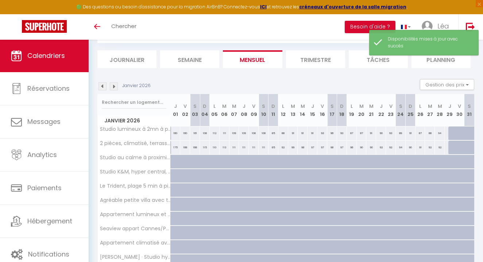
click at [177, 147] on div "175" at bounding box center [176, 148] width 10 height 14
select select "1"
type input "Jeu 01 Janvier 2026"
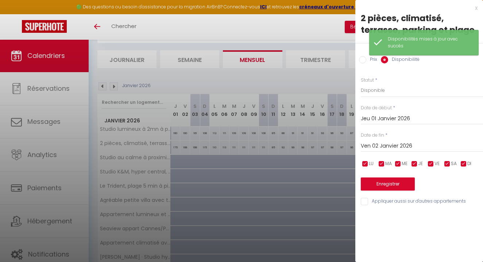
click at [401, 145] on input "Ven 02 Janvier 2026" at bounding box center [422, 146] width 122 height 9
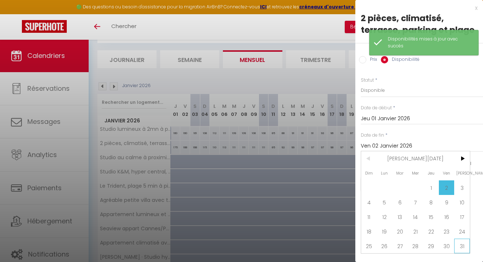
click at [458, 246] on span "31" at bounding box center [462, 246] width 16 height 15
type input "[DATE]"
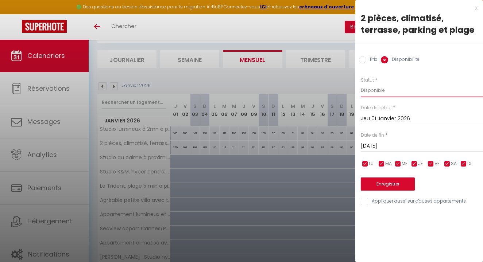
select select "0"
click at [395, 184] on button "Enregistrer" at bounding box center [388, 184] width 54 height 13
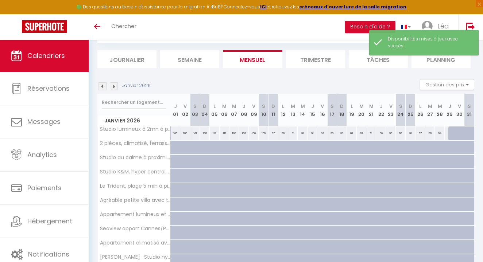
click at [174, 135] on div "160" at bounding box center [176, 134] width 10 height 14
select select "1"
type input "Jeu 01 Janvier 2026"
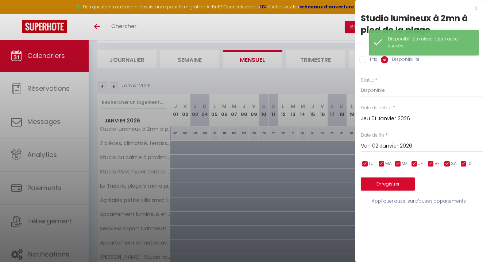
click at [397, 144] on input "Ven 02 Janvier 2026" at bounding box center [422, 146] width 122 height 9
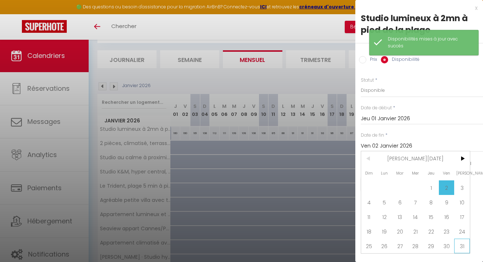
click at [465, 246] on span "31" at bounding box center [462, 246] width 16 height 15
type input "[DATE]"
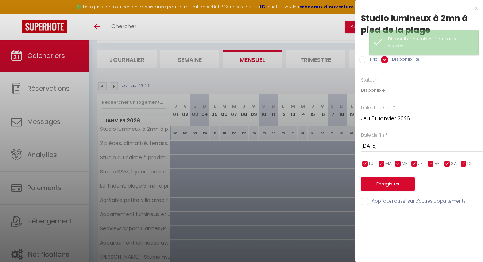
select select "0"
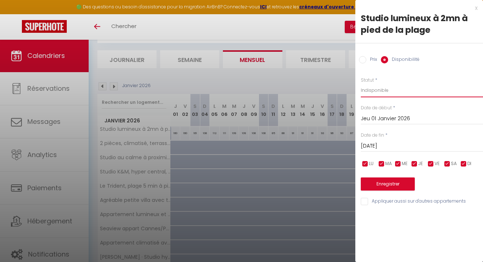
click at [395, 183] on button "Enregistrer" at bounding box center [388, 184] width 54 height 13
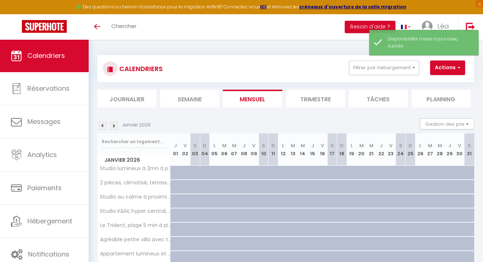
scroll to position [0, 0]
click at [116, 127] on img at bounding box center [114, 126] width 8 height 8
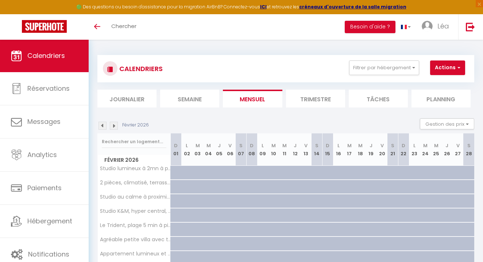
click at [114, 126] on img at bounding box center [114, 126] width 8 height 8
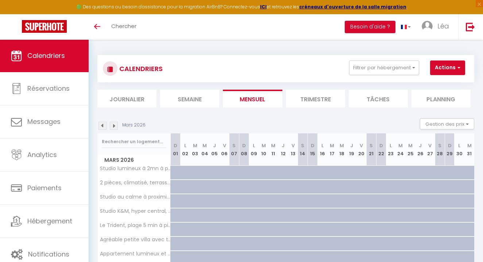
click at [114, 126] on img at bounding box center [114, 126] width 8 height 8
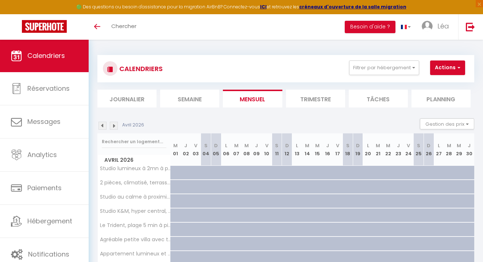
click at [116, 126] on img at bounding box center [114, 126] width 8 height 8
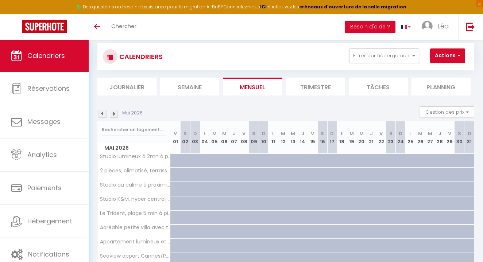
scroll to position [13, 0]
click at [114, 112] on img at bounding box center [114, 113] width 8 height 8
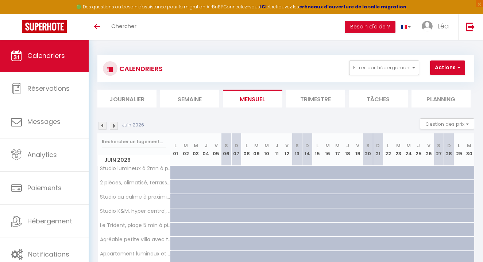
scroll to position [0, 0]
click at [114, 126] on img at bounding box center [114, 126] width 8 height 8
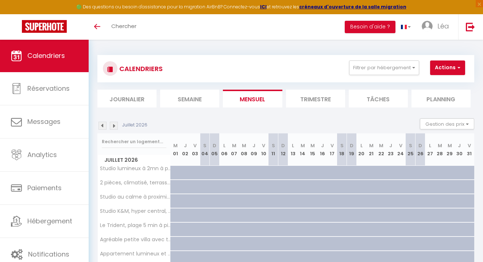
click at [117, 125] on img at bounding box center [114, 126] width 8 height 8
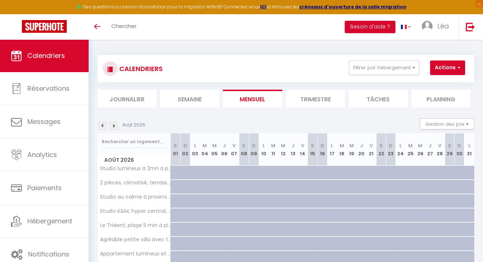
click at [101, 125] on img at bounding box center [103, 126] width 8 height 8
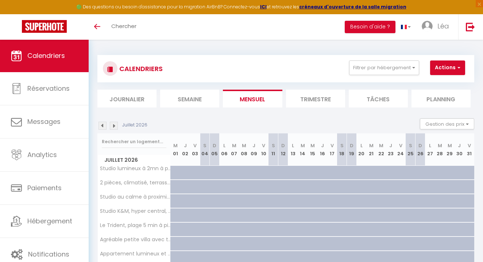
click at [123, 73] on h3 "CALENDRIERS" at bounding box center [140, 69] width 45 height 16
click at [59, 58] on span "Calendriers" at bounding box center [46, 55] width 38 height 9
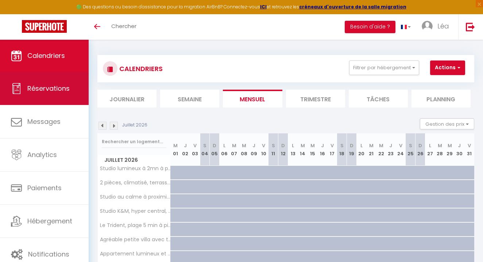
click at [59, 85] on span "Réservations" at bounding box center [48, 88] width 42 height 9
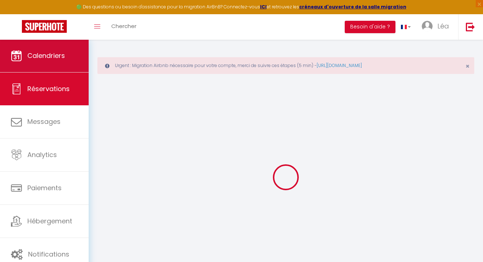
click at [57, 57] on span "Calendriers" at bounding box center [46, 55] width 38 height 9
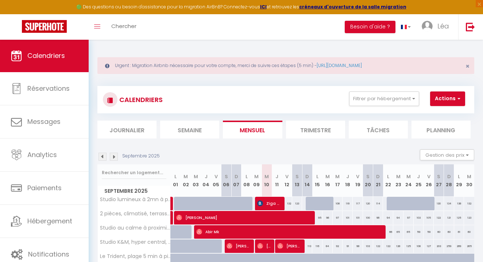
click at [116, 156] on img at bounding box center [114, 157] width 8 height 8
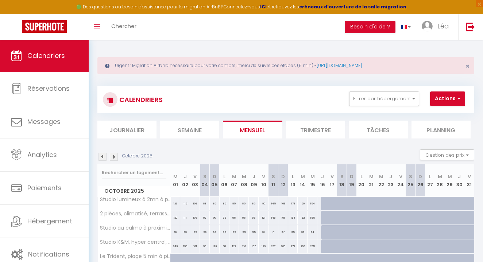
click at [115, 155] on img at bounding box center [114, 157] width 8 height 8
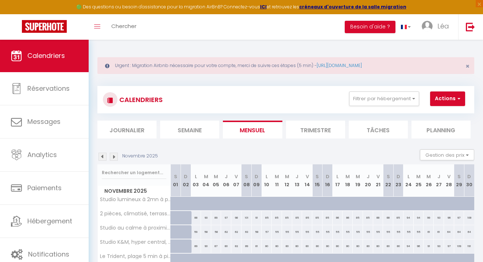
click at [115, 157] on img at bounding box center [114, 157] width 8 height 8
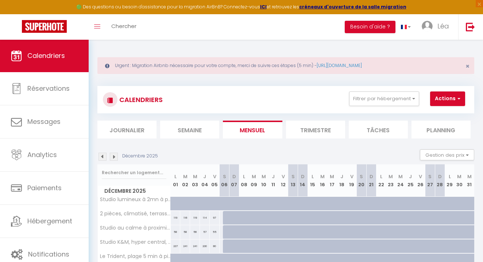
click at [61, 62] on link "Calendriers" at bounding box center [44, 55] width 89 height 33
click at [102, 156] on img at bounding box center [103, 157] width 8 height 8
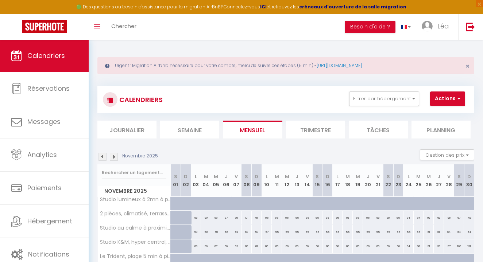
click at [102, 157] on img at bounding box center [103, 157] width 8 height 8
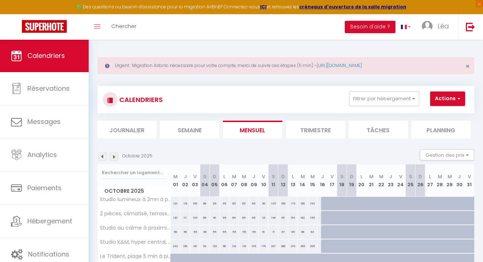
click at [102, 157] on img at bounding box center [103, 157] width 8 height 8
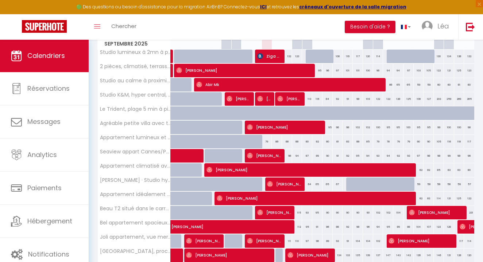
scroll to position [148, 0]
